Goal: Task Accomplishment & Management: Complete application form

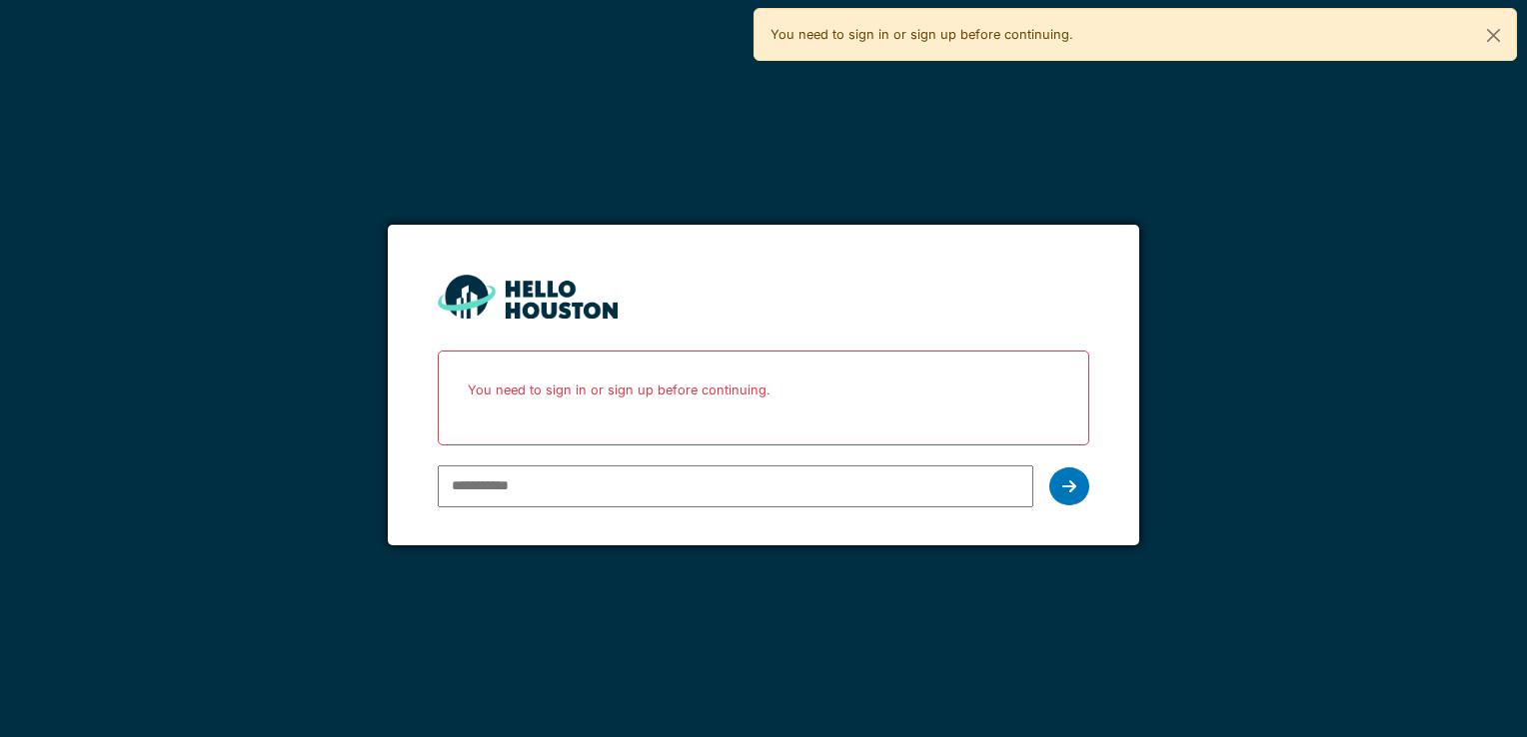
type input "**********"
click at [1074, 479] on icon at bounding box center [1069, 487] width 14 height 16
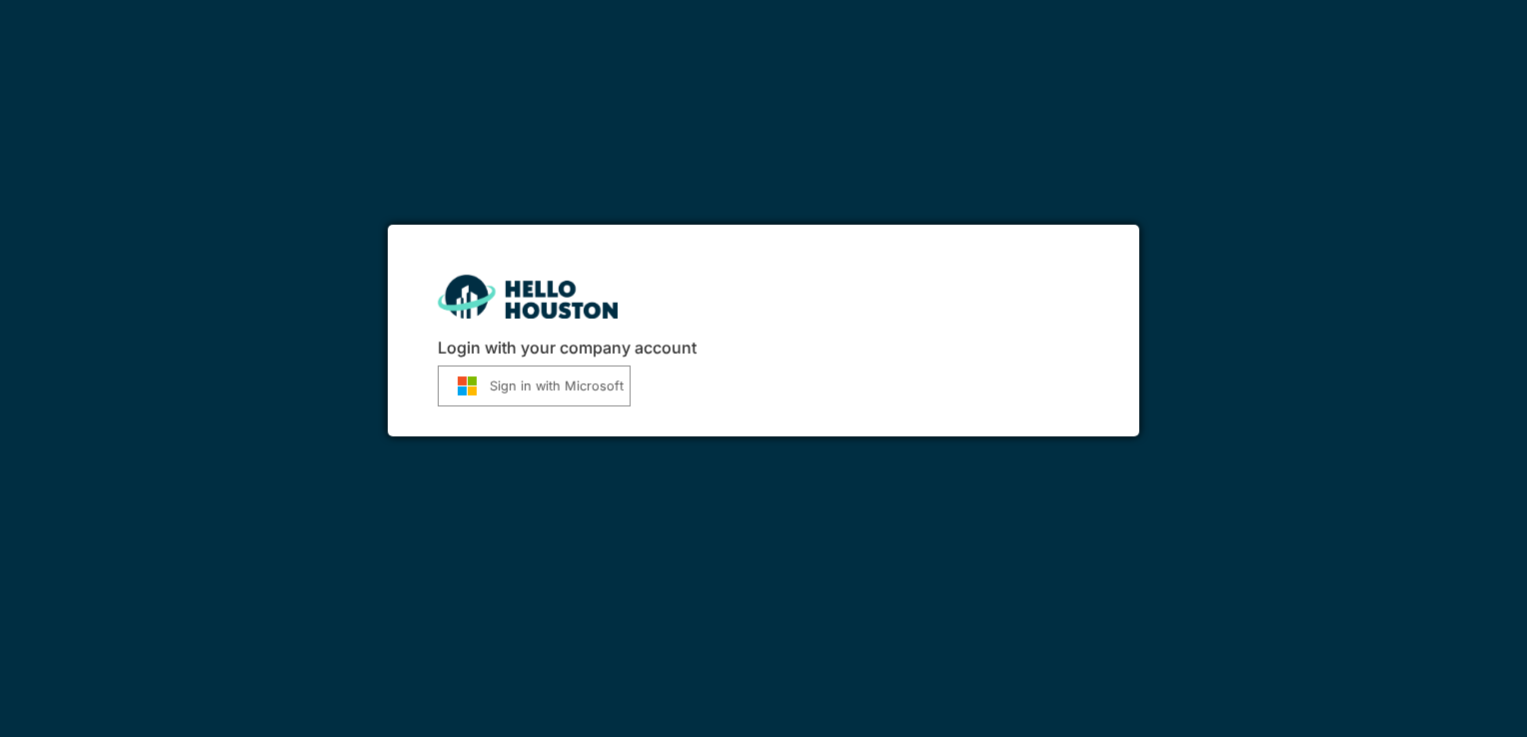
click at [570, 385] on button "Sign in with Microsoft" at bounding box center [534, 386] width 193 height 41
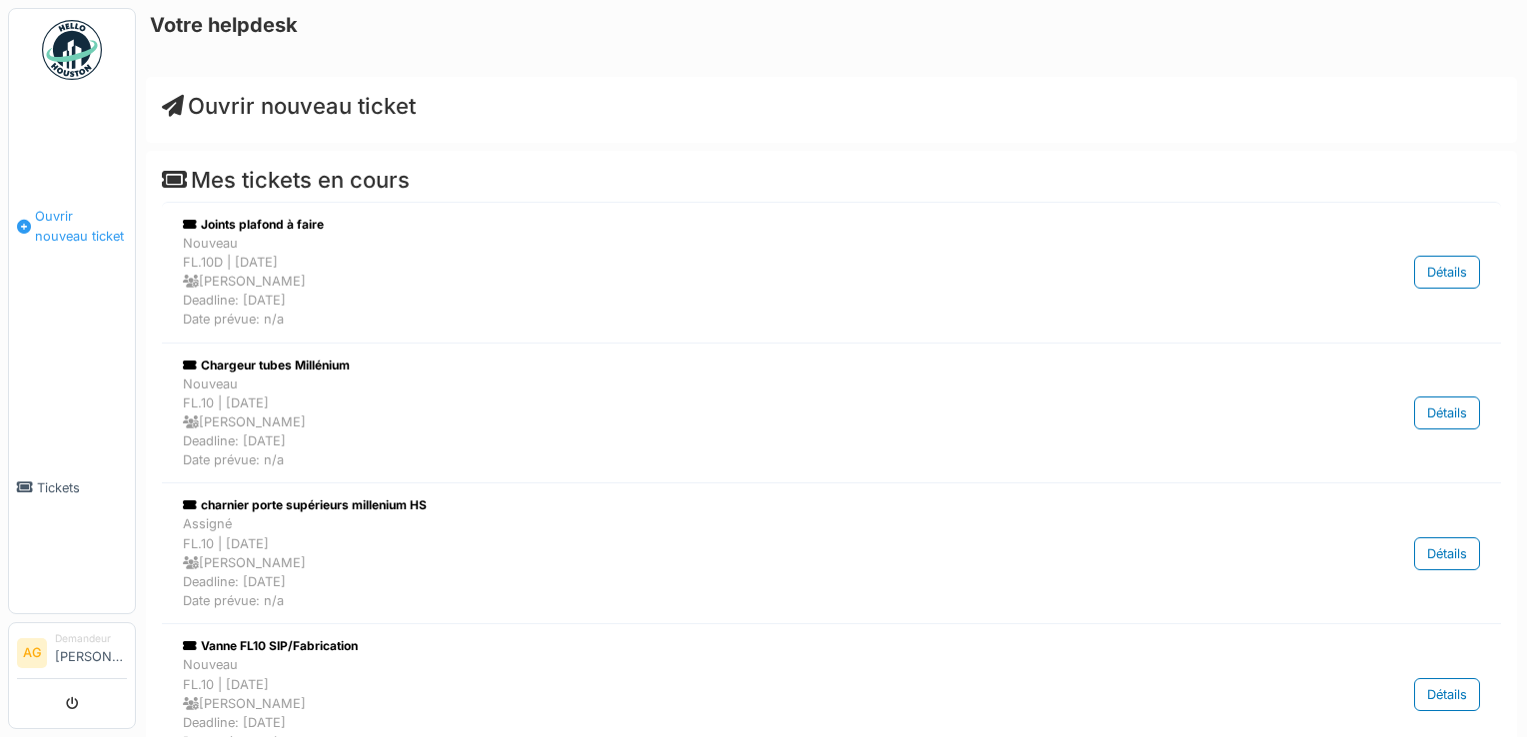
click at [44, 228] on span "Ouvrir nouveau ticket" at bounding box center [81, 226] width 92 height 38
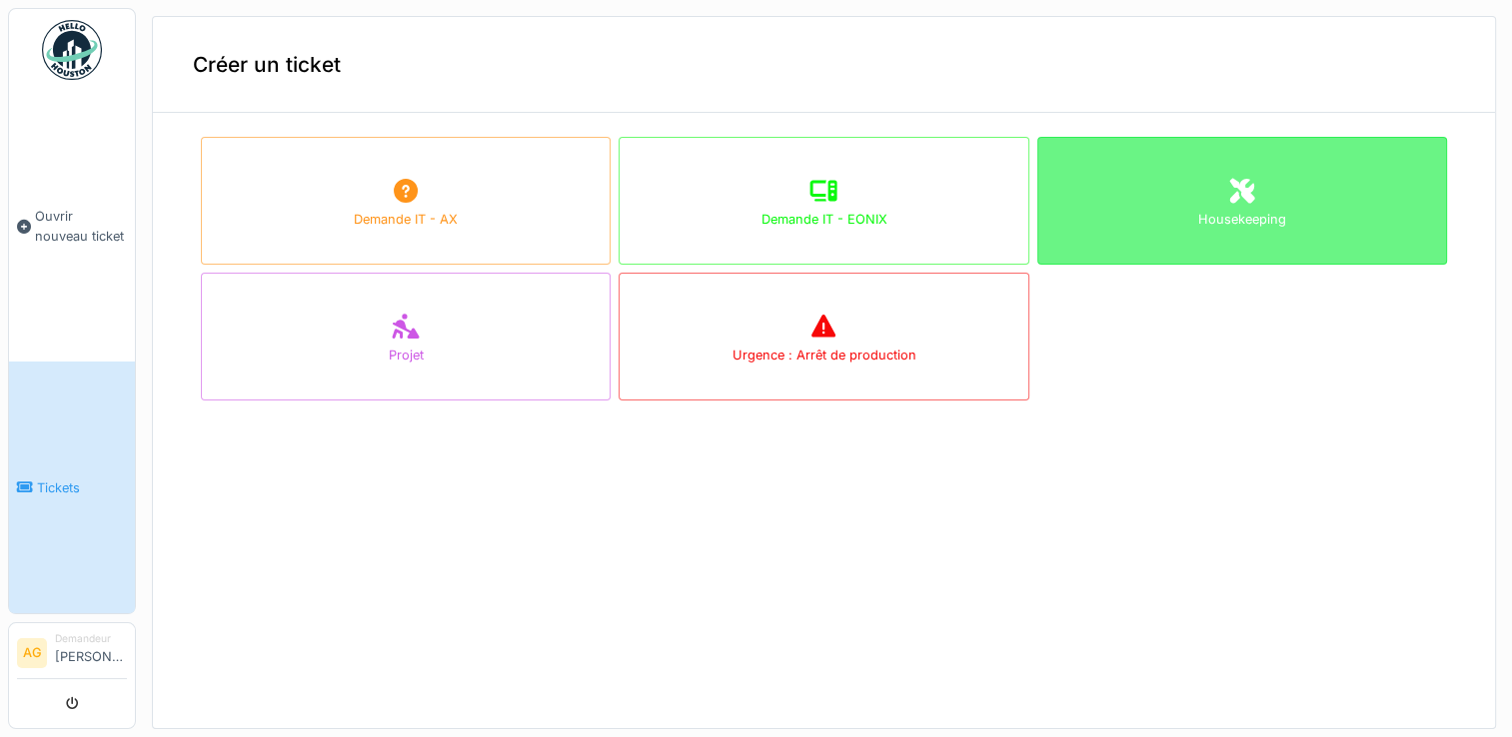
click at [1092, 194] on div "Housekeeping" at bounding box center [1242, 201] width 410 height 128
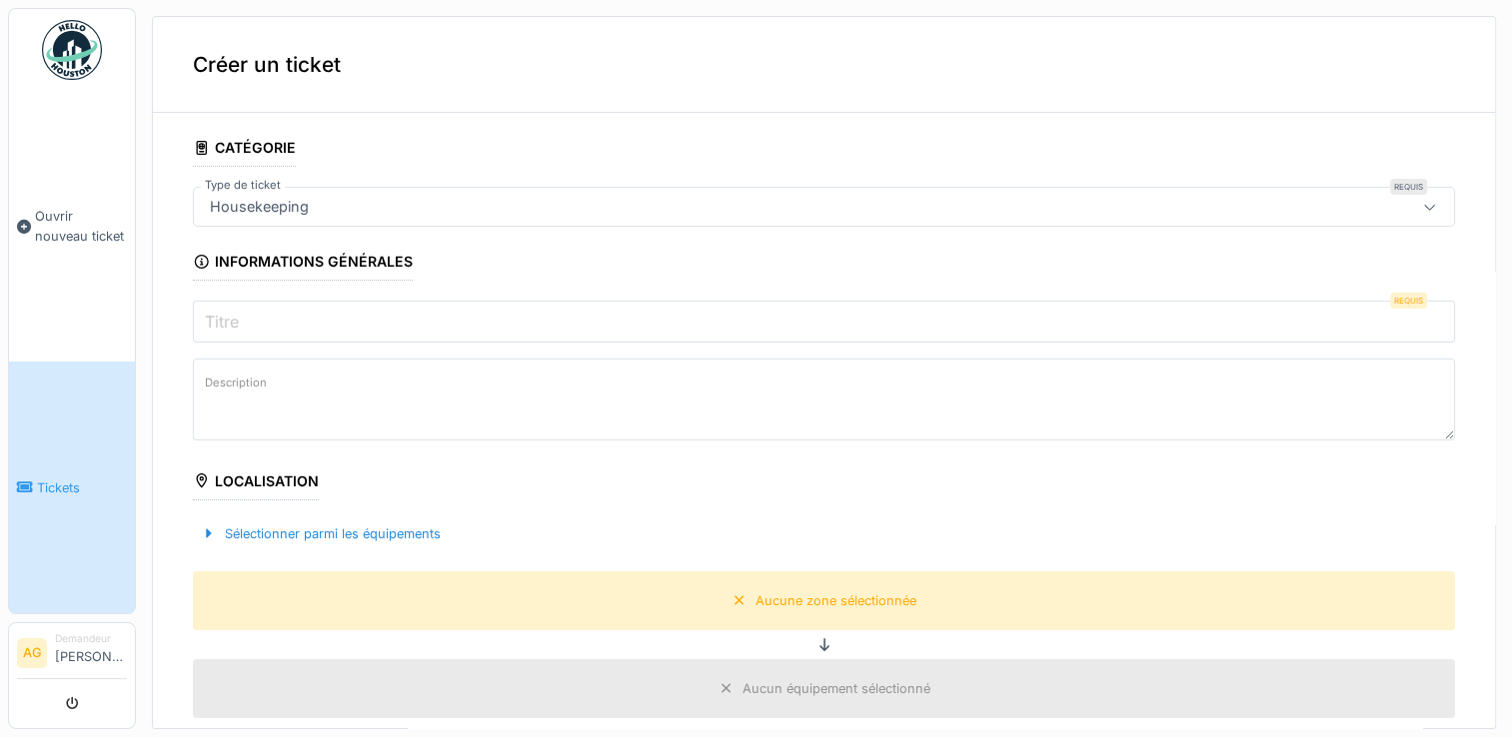
click at [365, 197] on div "Housekeeping" at bounding box center [754, 207] width 1104 height 22
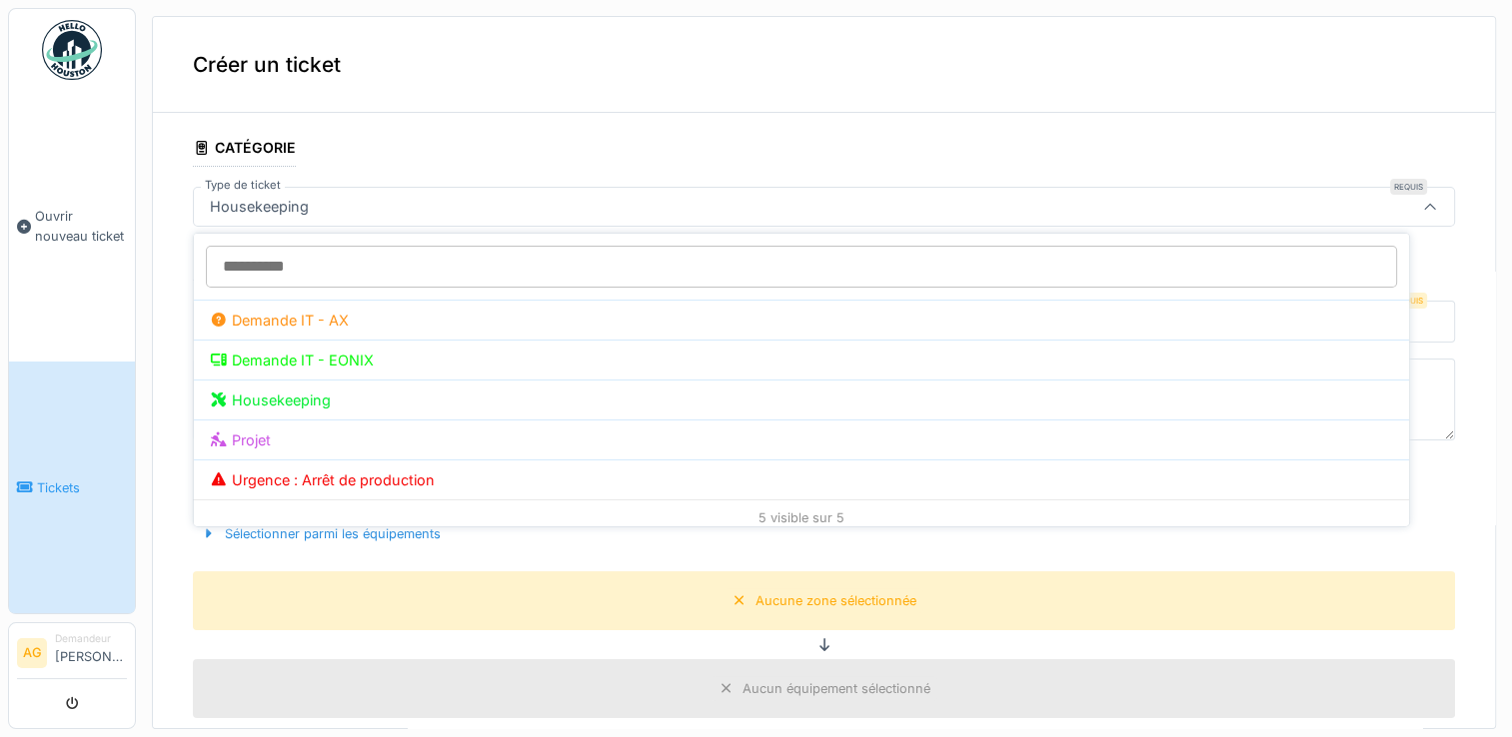
click at [365, 197] on div "Housekeeping" at bounding box center [754, 207] width 1104 height 22
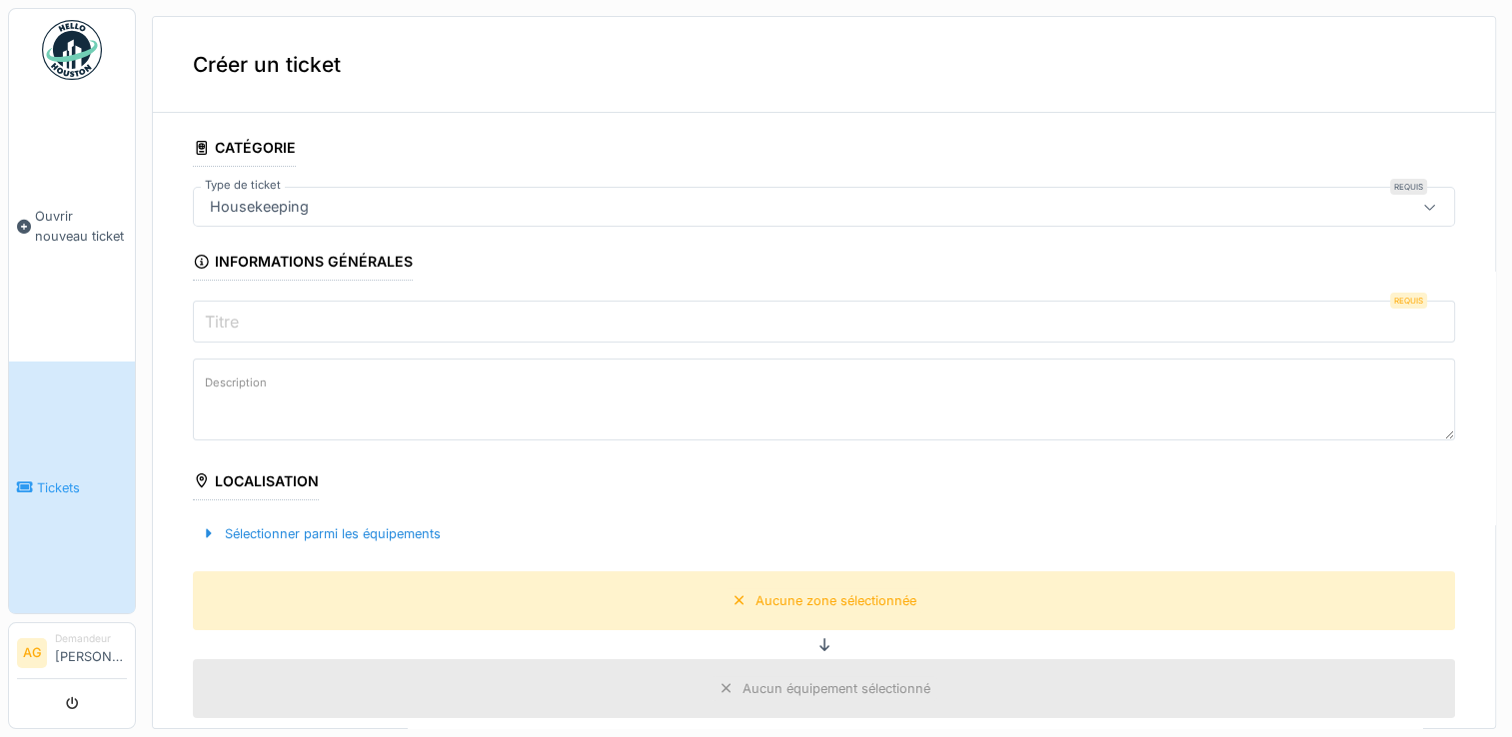
click at [288, 318] on input "Titre" at bounding box center [824, 322] width 1262 height 42
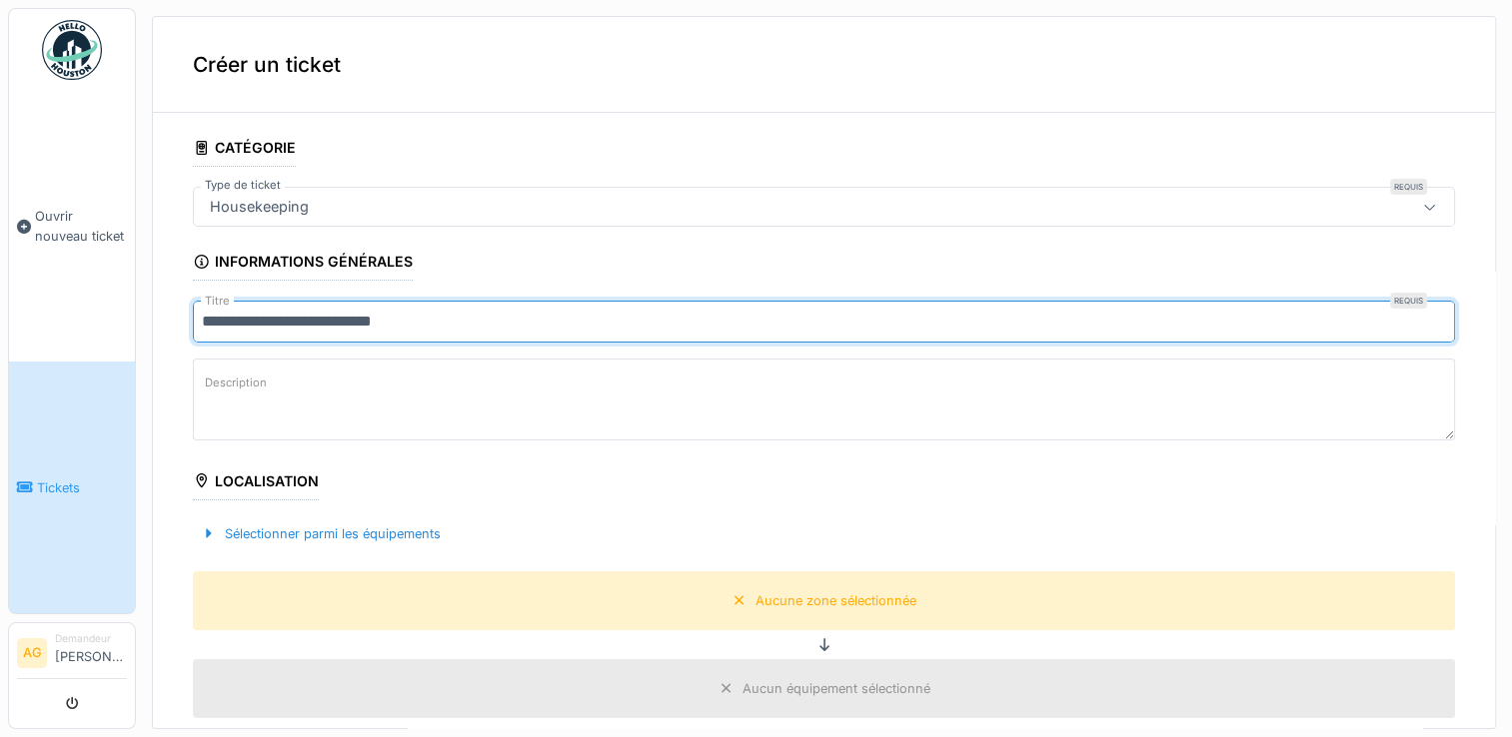
type input "**********"
click at [270, 402] on textarea "Description" at bounding box center [824, 400] width 1262 height 82
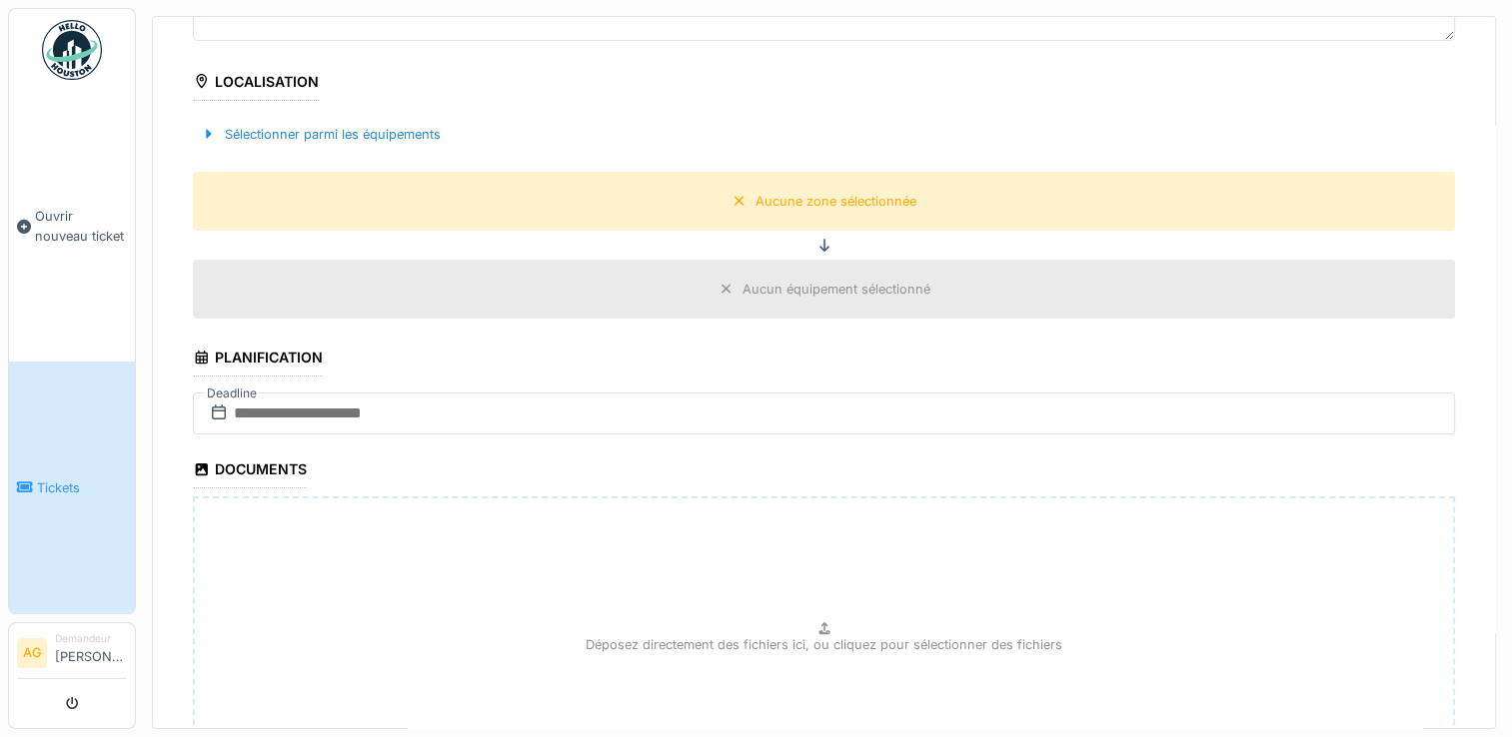
scroll to position [100, 0]
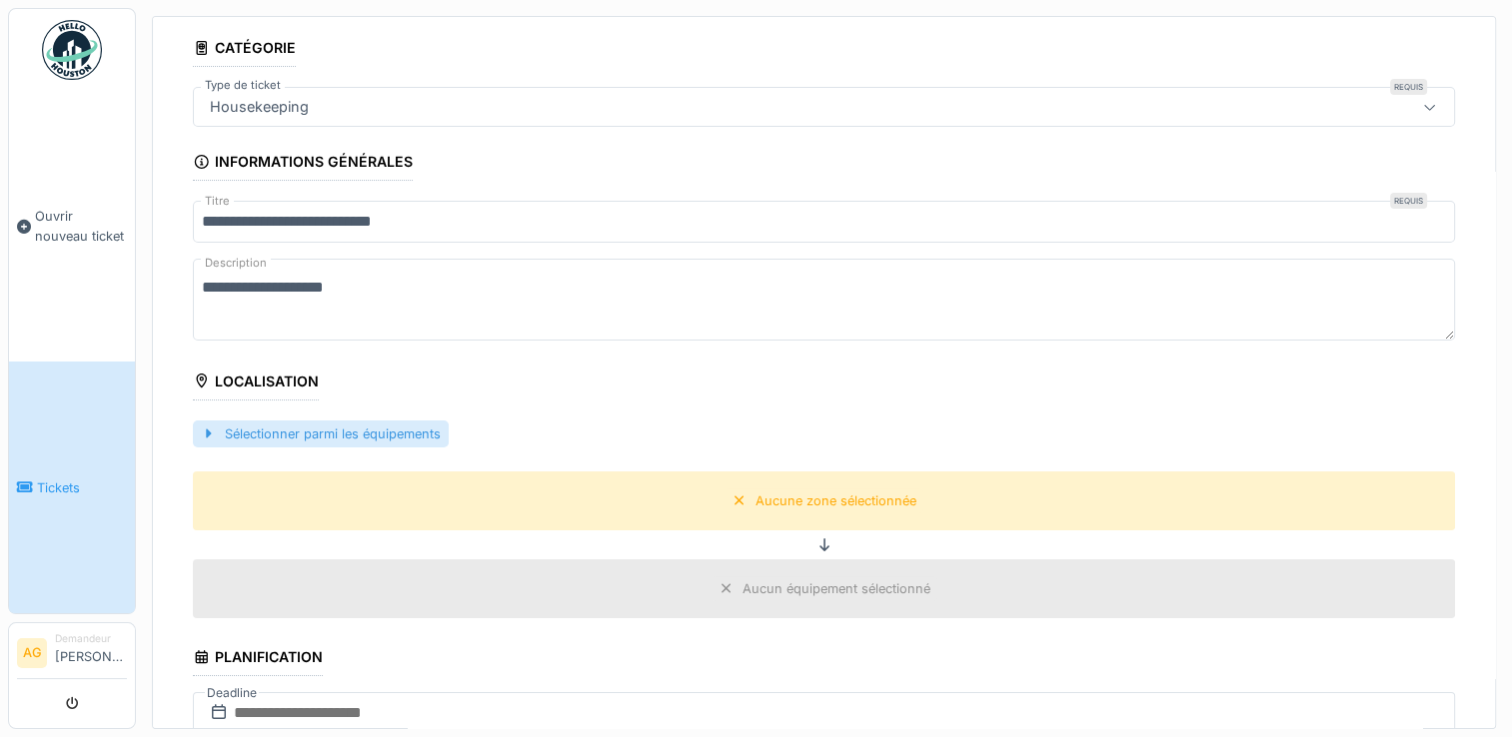
type textarea "**********"
click at [332, 434] on div "Sélectionner parmi les équipements" at bounding box center [321, 434] width 256 height 27
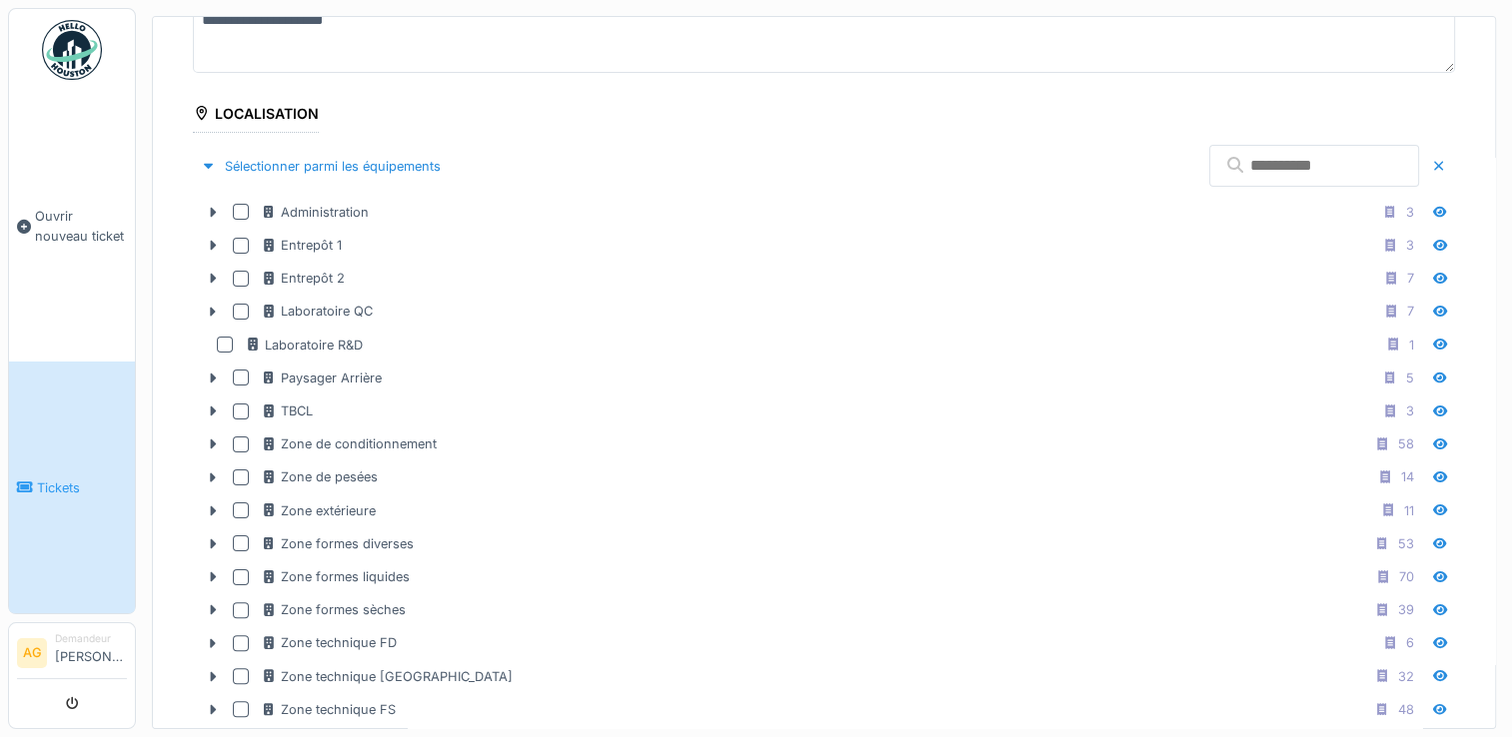
scroll to position [599, 0]
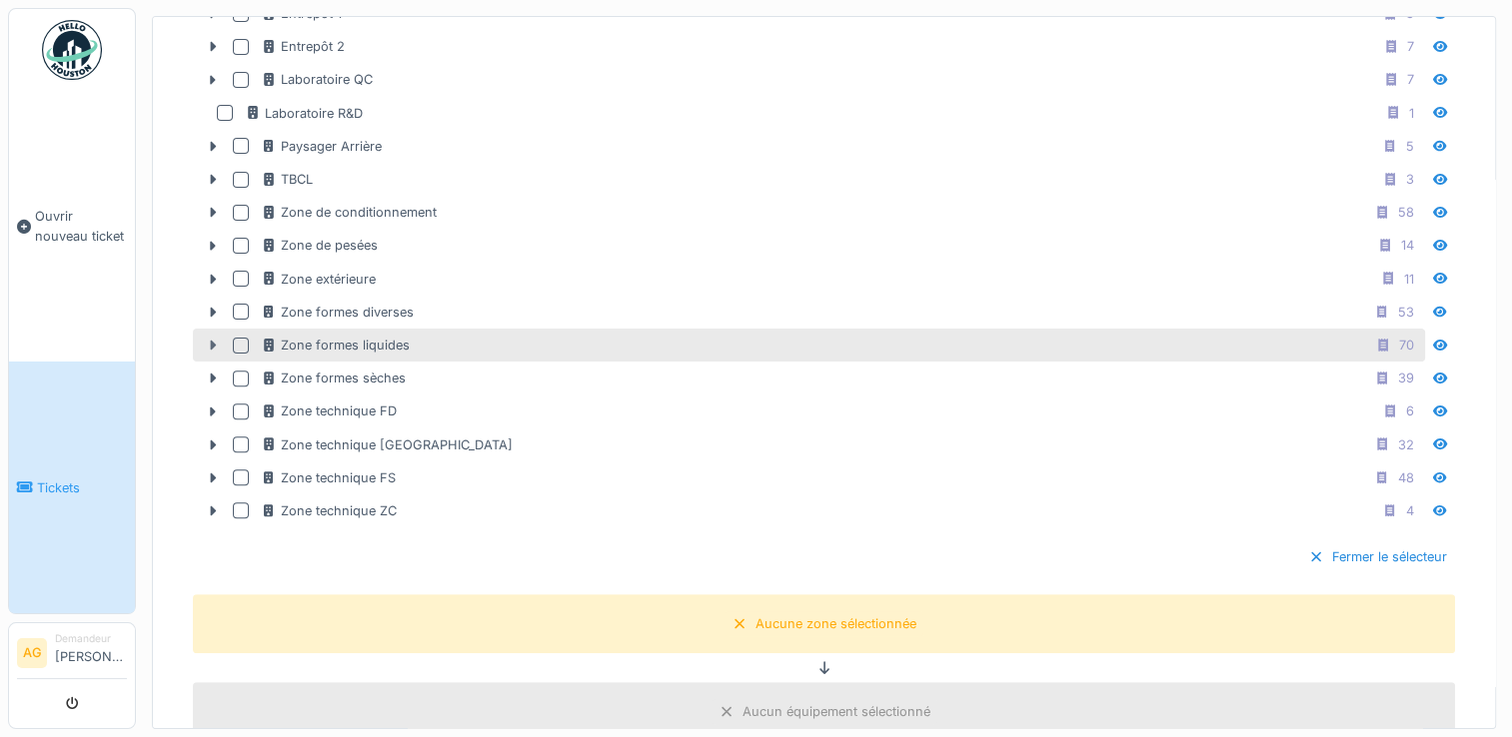
click at [212, 341] on icon at bounding box center [214, 346] width 6 height 10
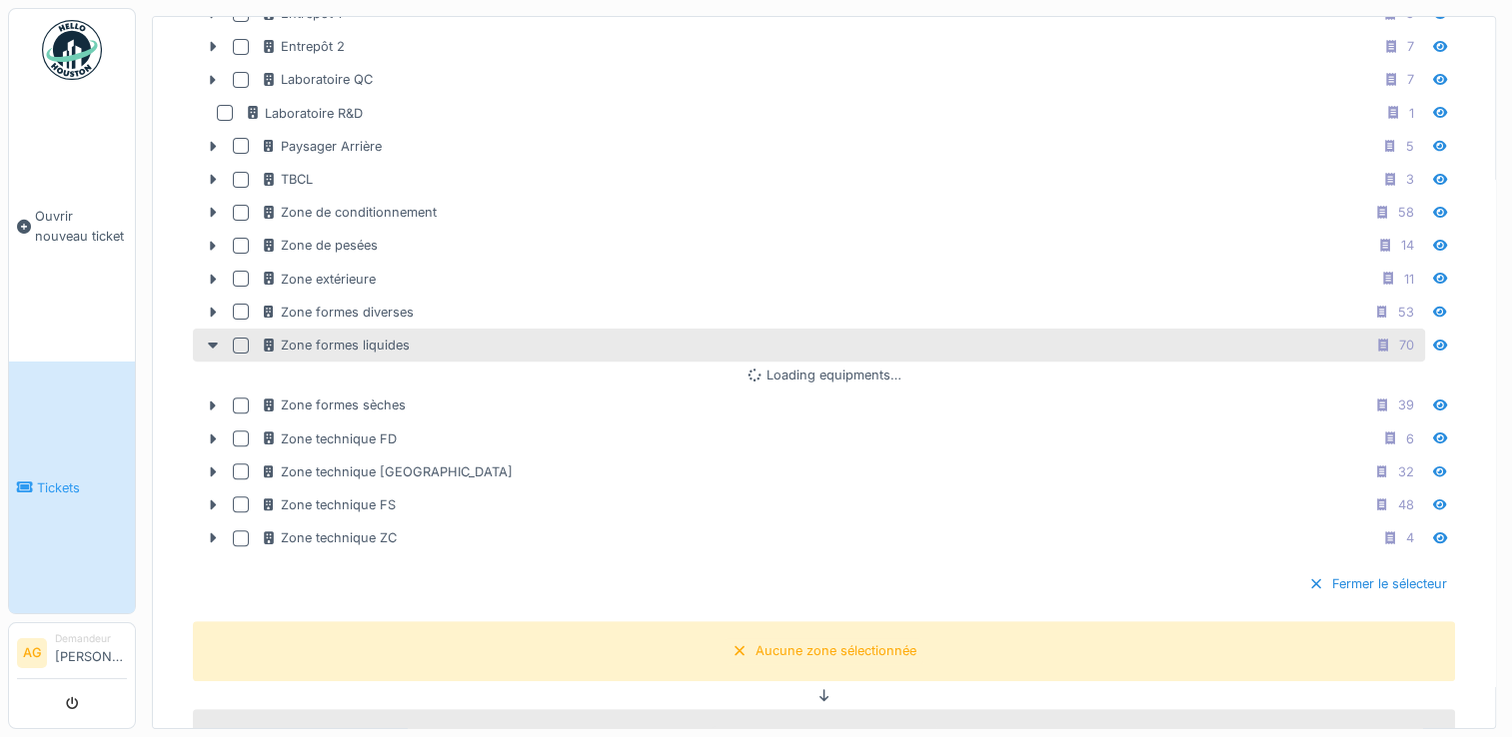
click at [242, 338] on div at bounding box center [241, 346] width 16 height 16
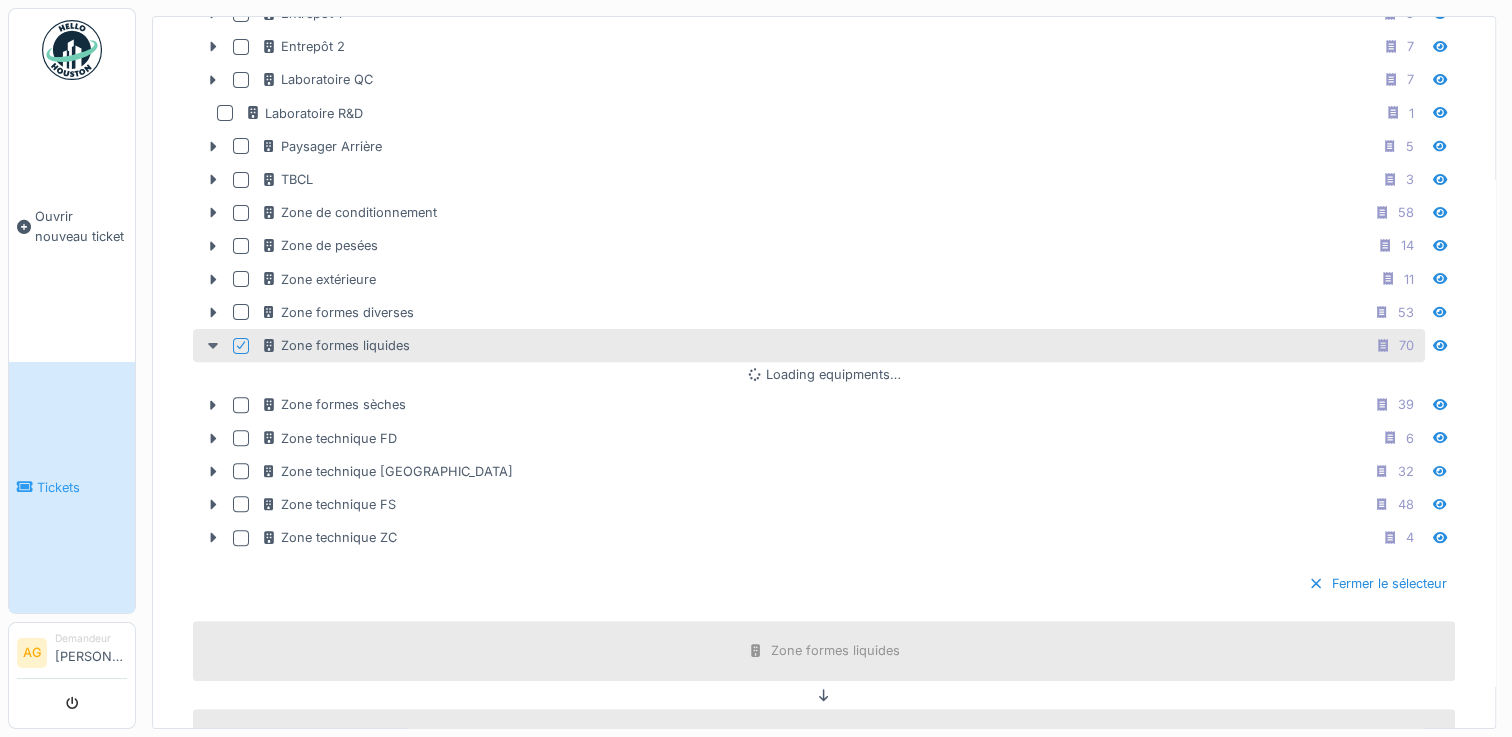
click at [211, 339] on icon at bounding box center [213, 345] width 16 height 13
click at [211, 341] on icon at bounding box center [214, 346] width 6 height 10
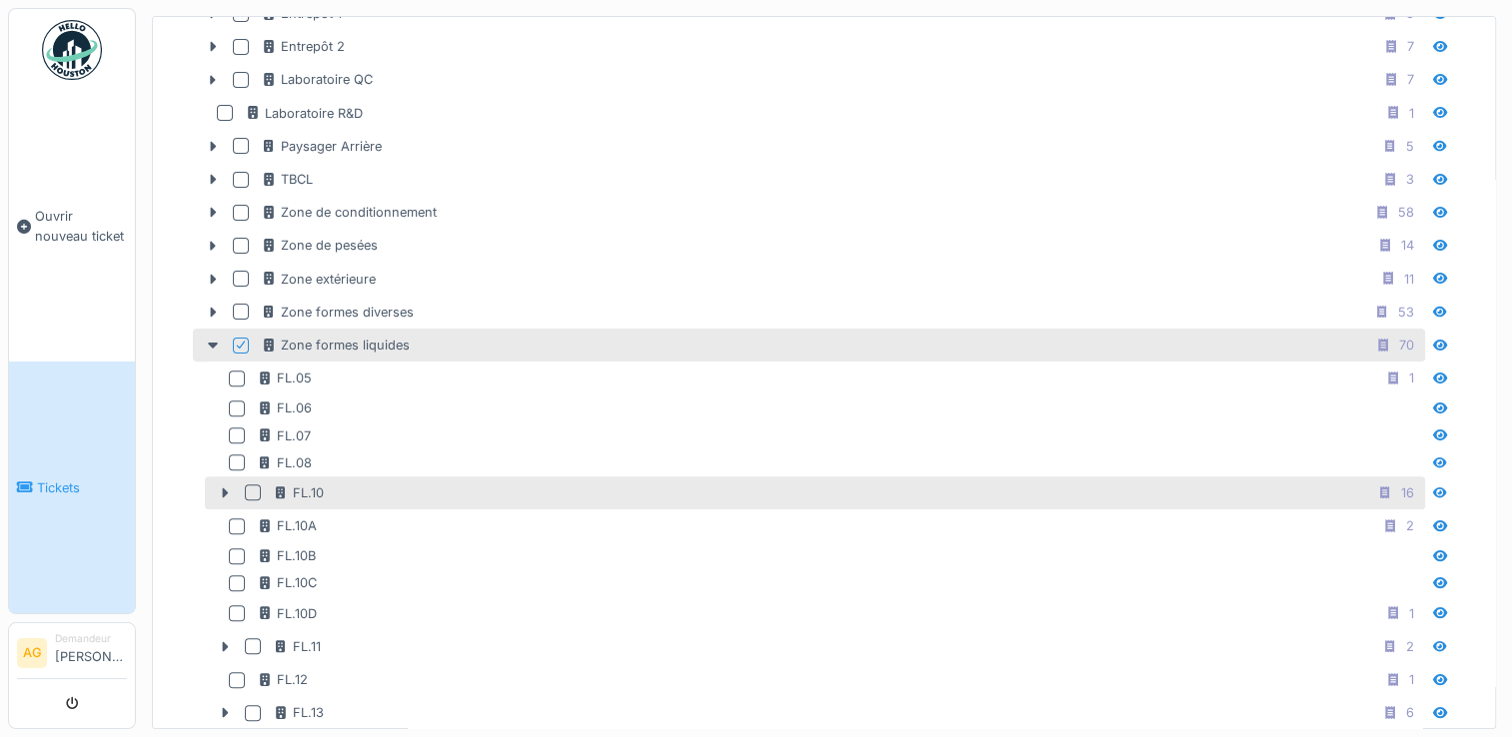
click at [250, 485] on div at bounding box center [253, 493] width 16 height 16
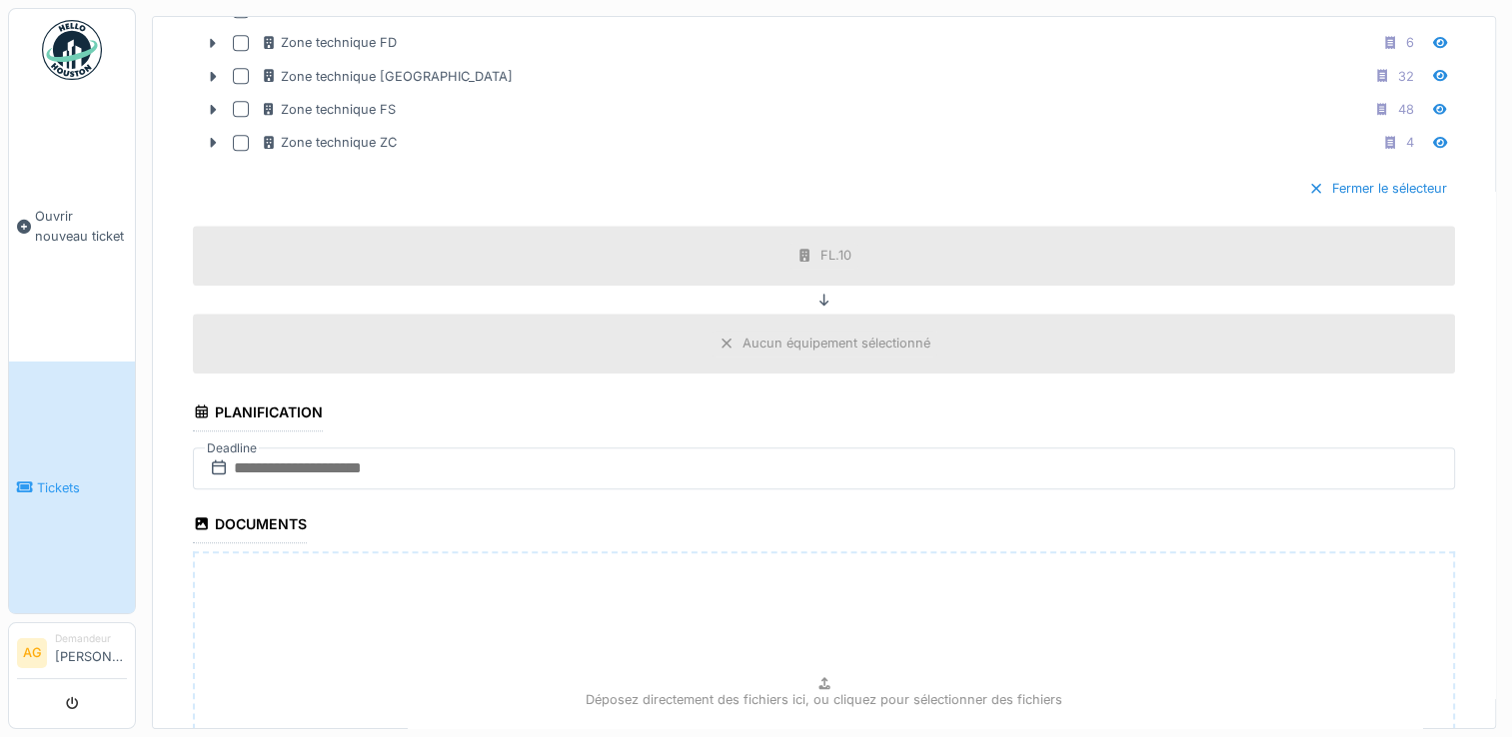
scroll to position [2198, 0]
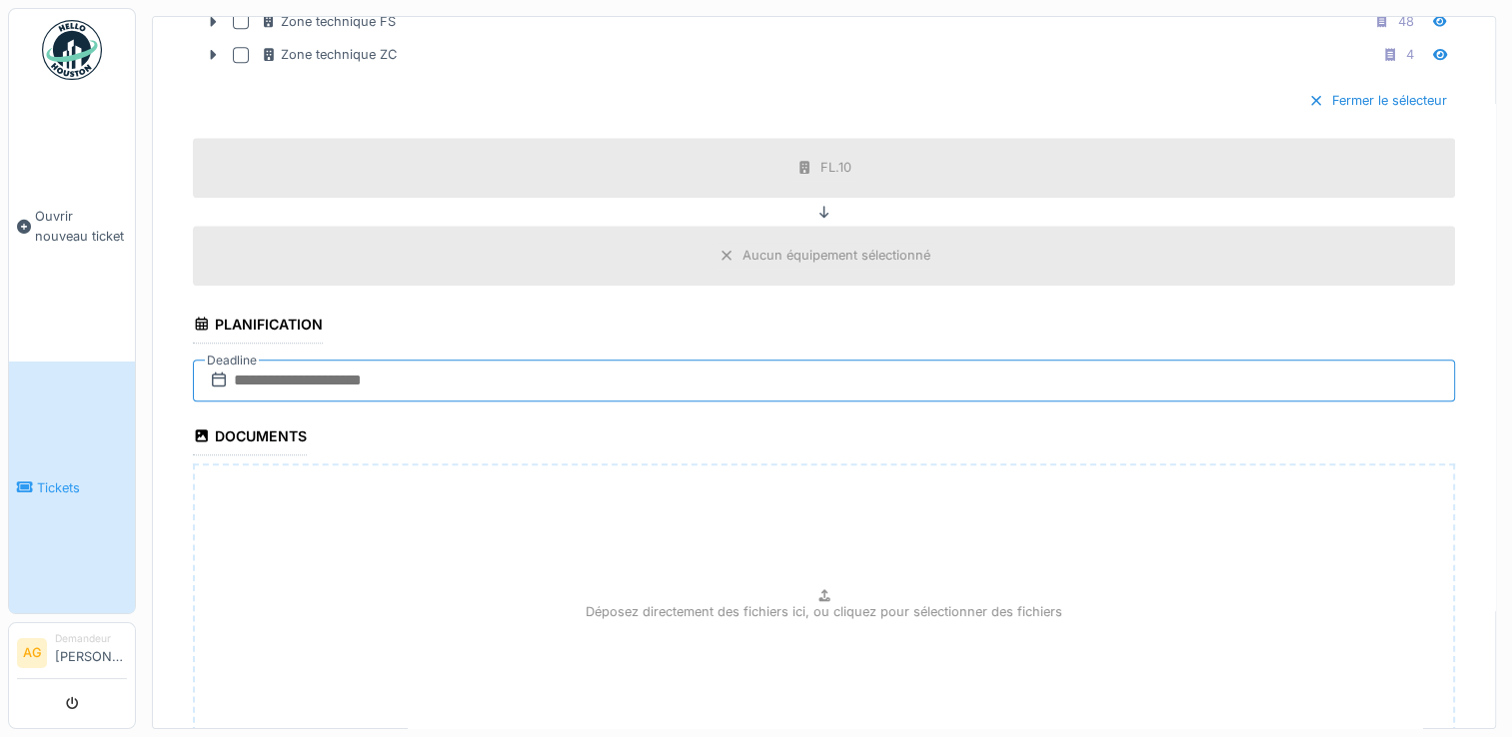
click at [366, 360] on input "text" at bounding box center [824, 381] width 1262 height 42
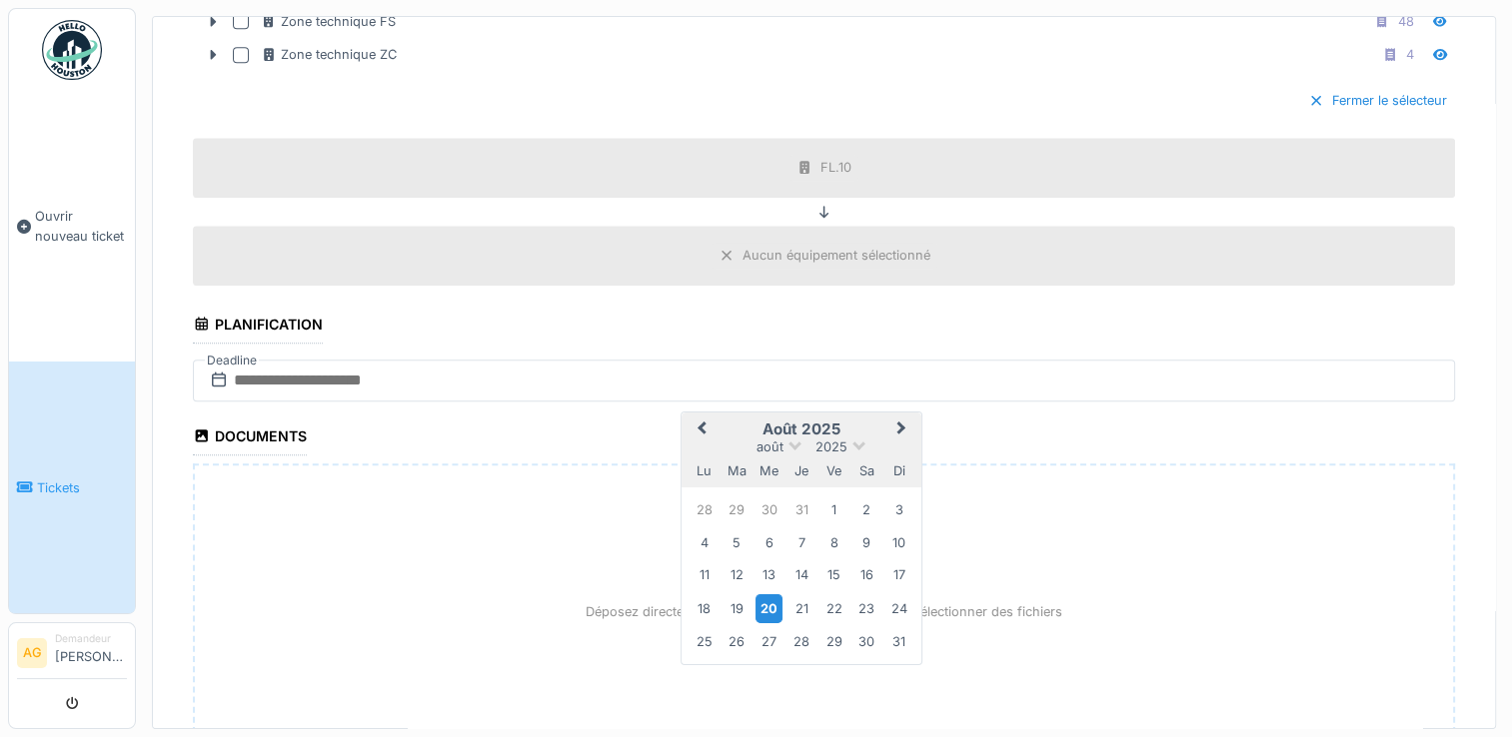
click at [765, 593] on div "20" at bounding box center [768, 607] width 27 height 29
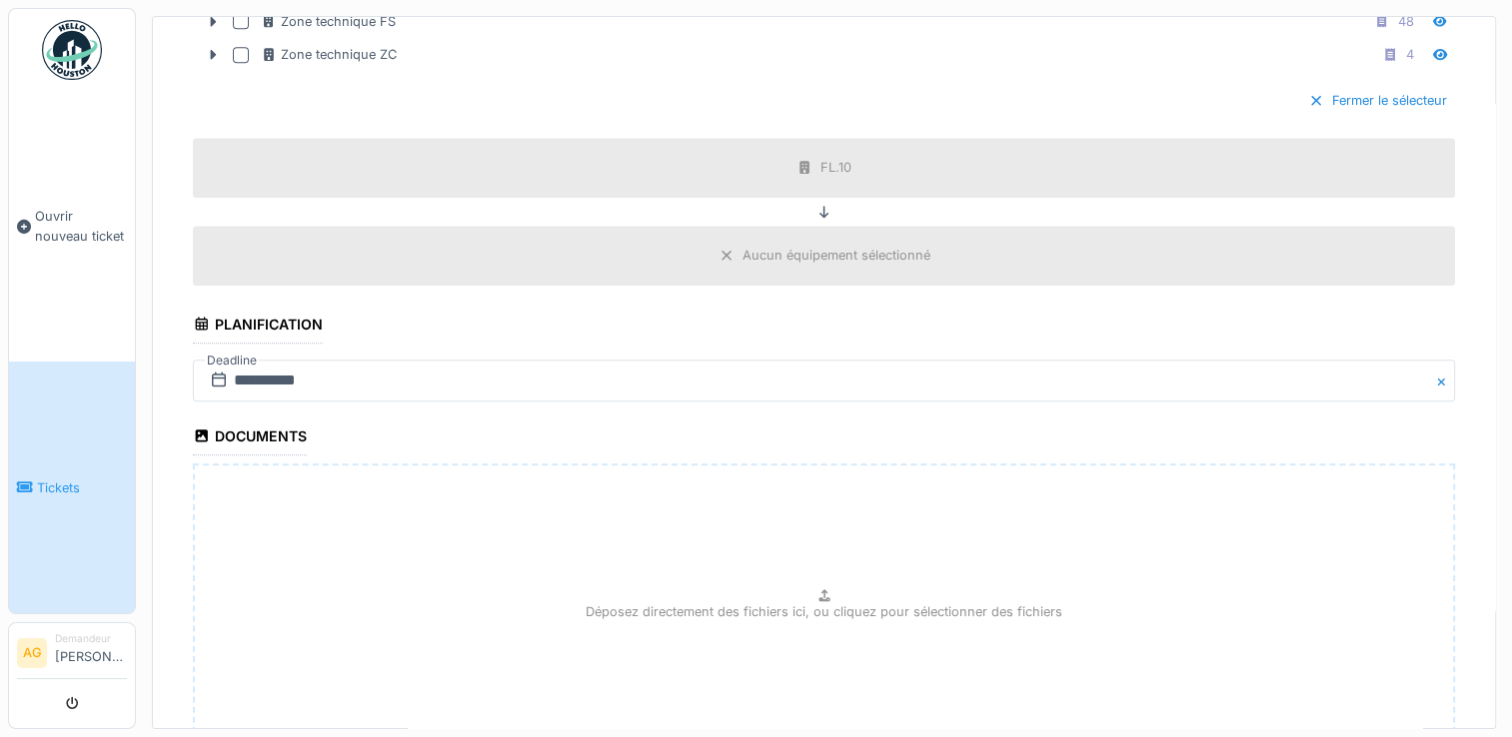
scroll to position [2344, 0]
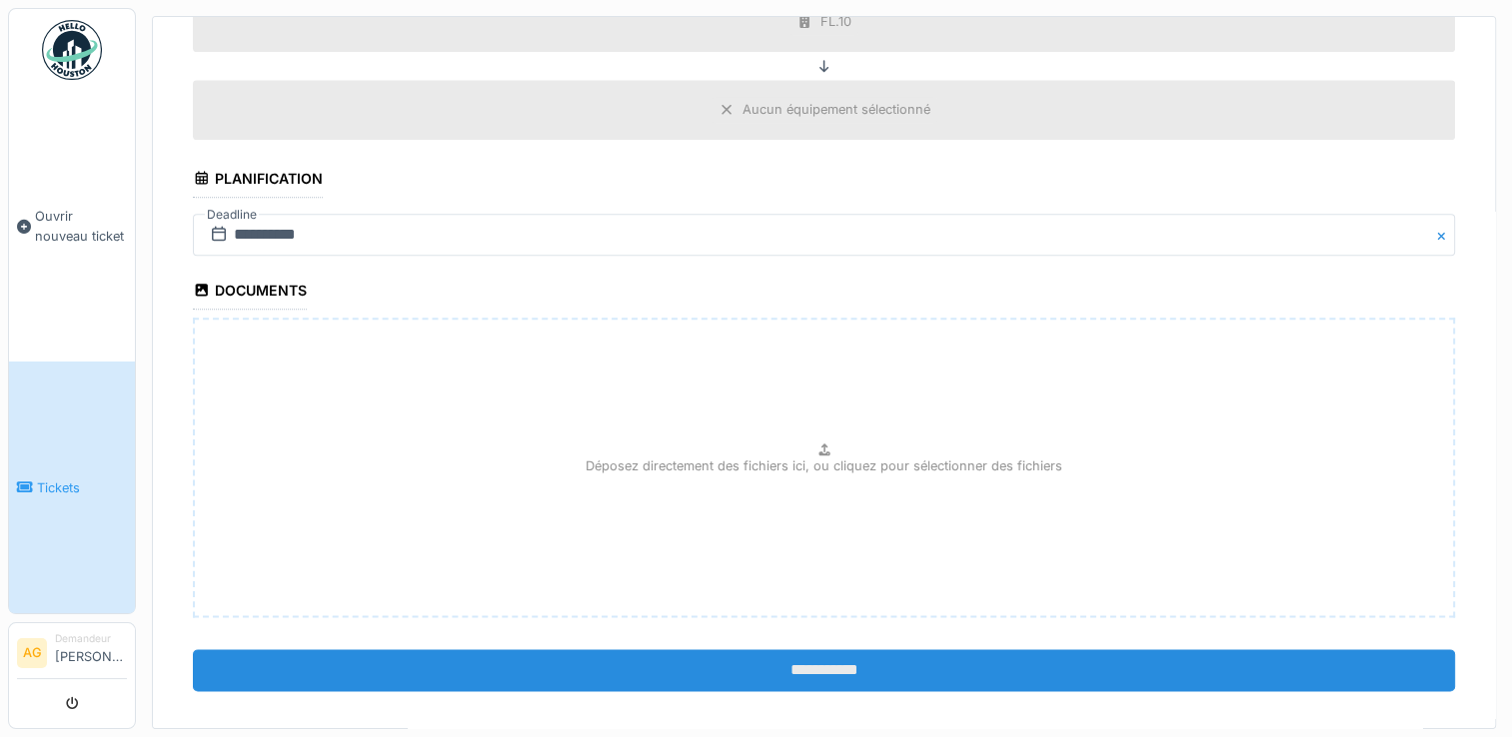
click at [832, 649] on input "**********" at bounding box center [824, 670] width 1262 height 42
